Goal: Answer question/provide support: Share knowledge or assist other users

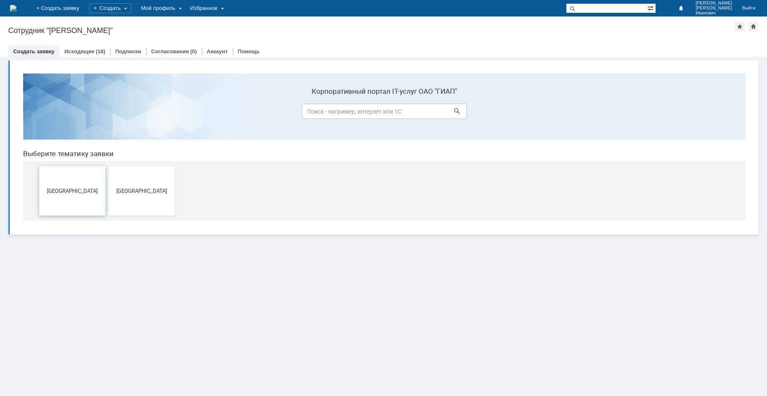
click at [78, 194] on button "[GEOGRAPHIC_DATA]" at bounding box center [72, 191] width 66 height 50
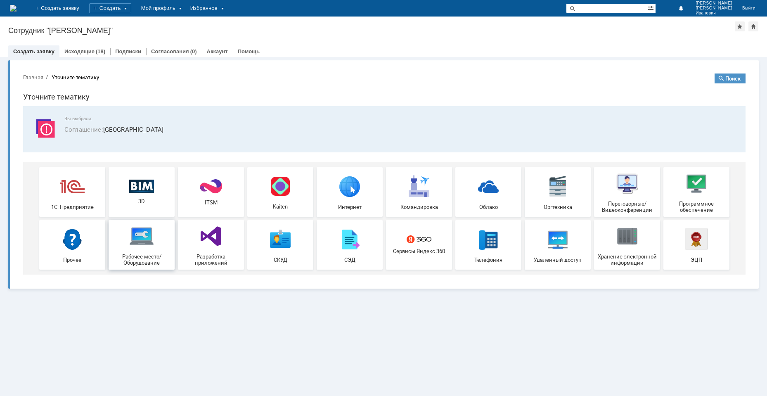
click at [151, 229] on img at bounding box center [141, 236] width 25 height 25
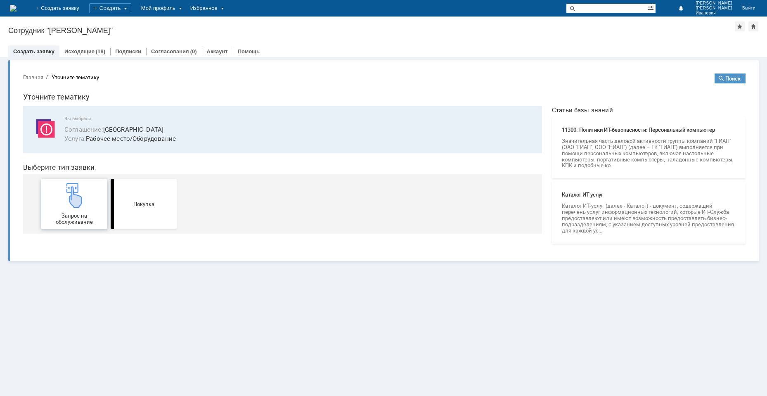
click at [72, 187] on img at bounding box center [74, 195] width 25 height 25
click at [96, 52] on div "(18)" at bounding box center [100, 51] width 9 height 6
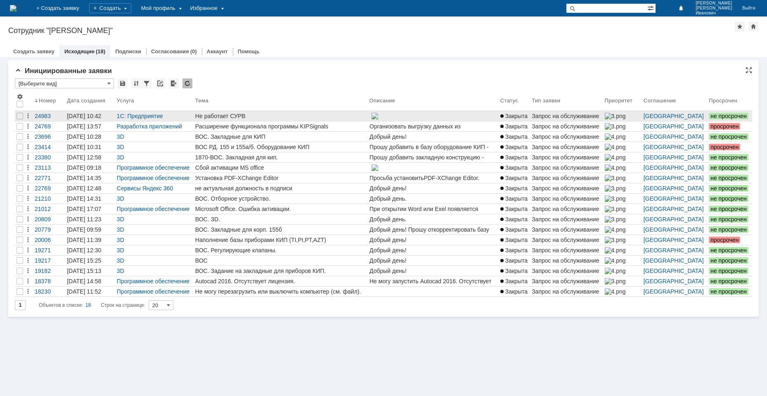
click at [244, 115] on div "Не работает СУРВ" at bounding box center [280, 116] width 171 height 7
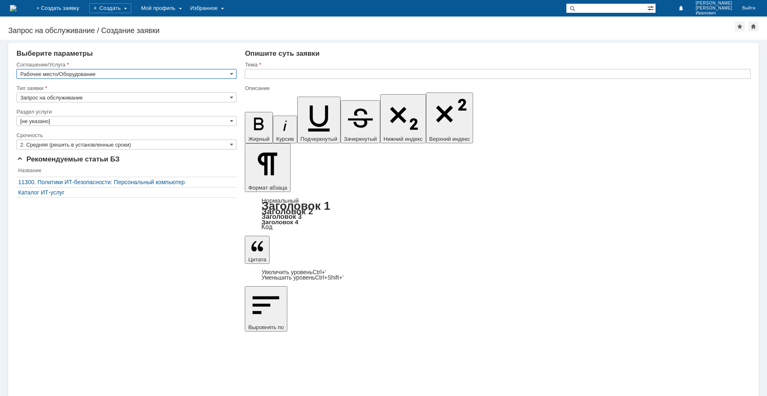
click at [191, 95] on input "Запрос на обслуживание" at bounding box center [127, 97] width 220 height 10
click at [347, 286] on div "Внимание! Выберите параметры Соглашение/Услуга Рабочее место/Оборудование Тип з…" at bounding box center [383, 218] width 767 height 356
type input "Запрос на обслуживание"
click at [179, 123] on input "[не указано]" at bounding box center [127, 121] width 220 height 10
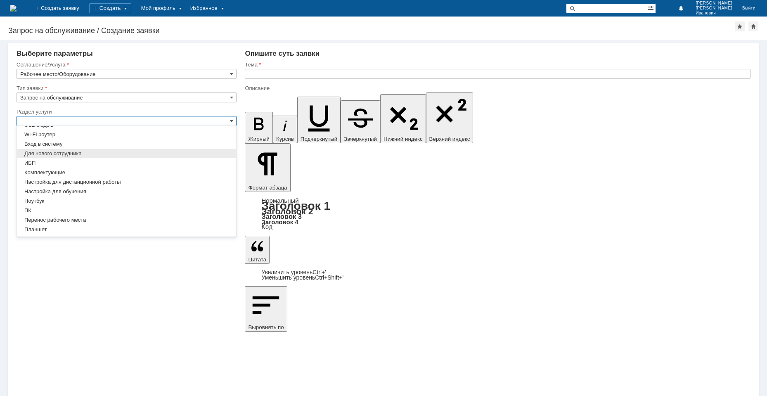
scroll to position [25, 0]
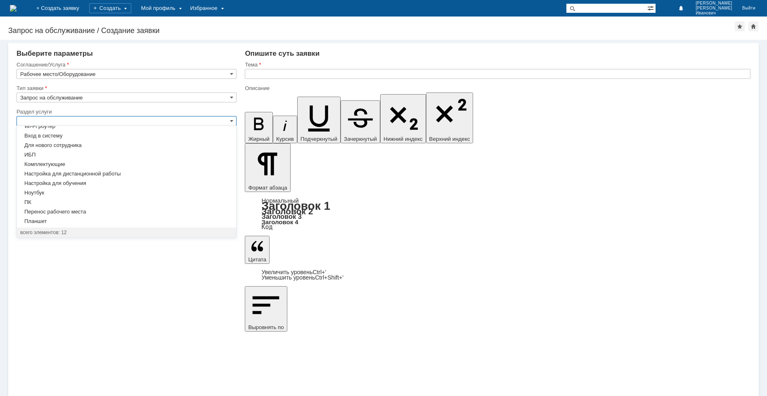
click at [303, 363] on div "Внимание! Выберите параметры Соглашение/Услуга Рабочее место/Оборудование Тип з…" at bounding box center [383, 218] width 767 height 356
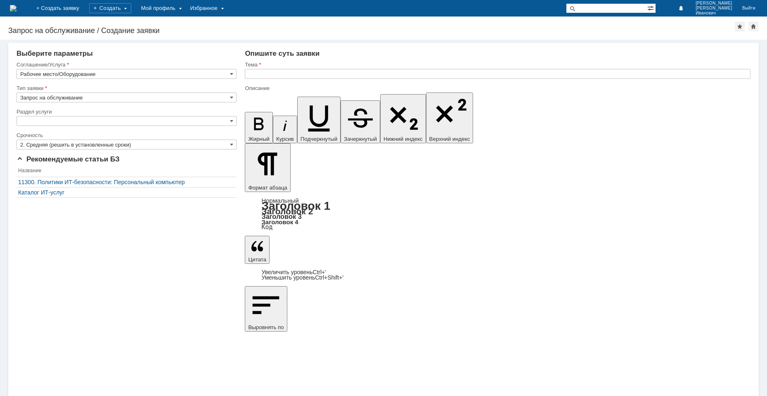
type input "[не указано]"
